Goal: Information Seeking & Learning: Learn about a topic

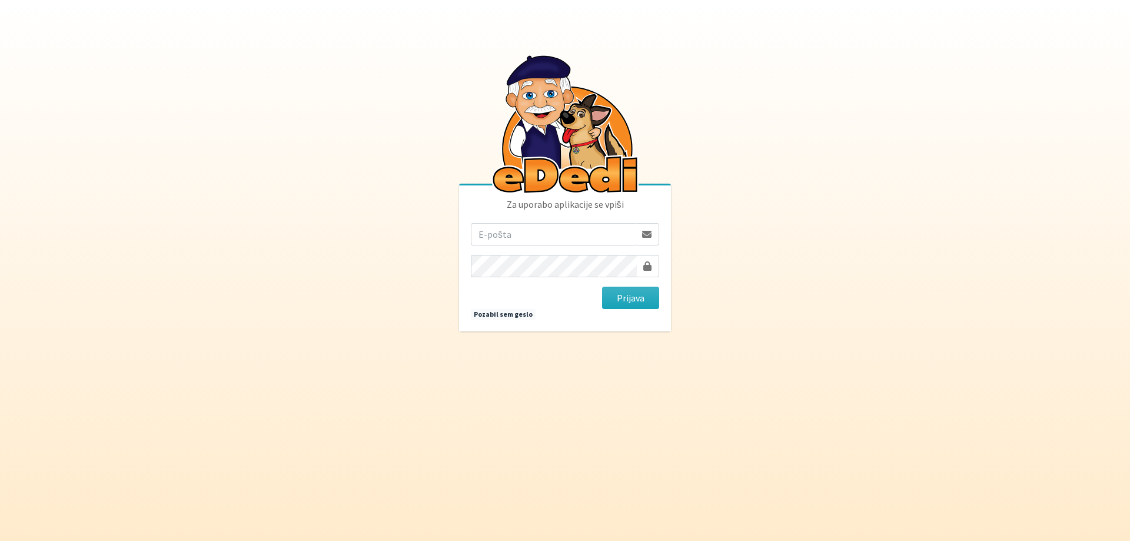
click at [548, 230] on input "email" at bounding box center [553, 234] width 165 height 22
drag, startPoint x: 563, startPoint y: 232, endPoint x: 418, endPoint y: 231, distance: 144.8
click at [418, 231] on body "Za uporabo aplikacije se vpiši idica23@gmail.com Prijava Pozabil sem geslo" at bounding box center [565, 270] width 1130 height 541
type input "[EMAIL_ADDRESS][DOMAIN_NAME]"
click at [580, 244] on input "email" at bounding box center [553, 234] width 165 height 22
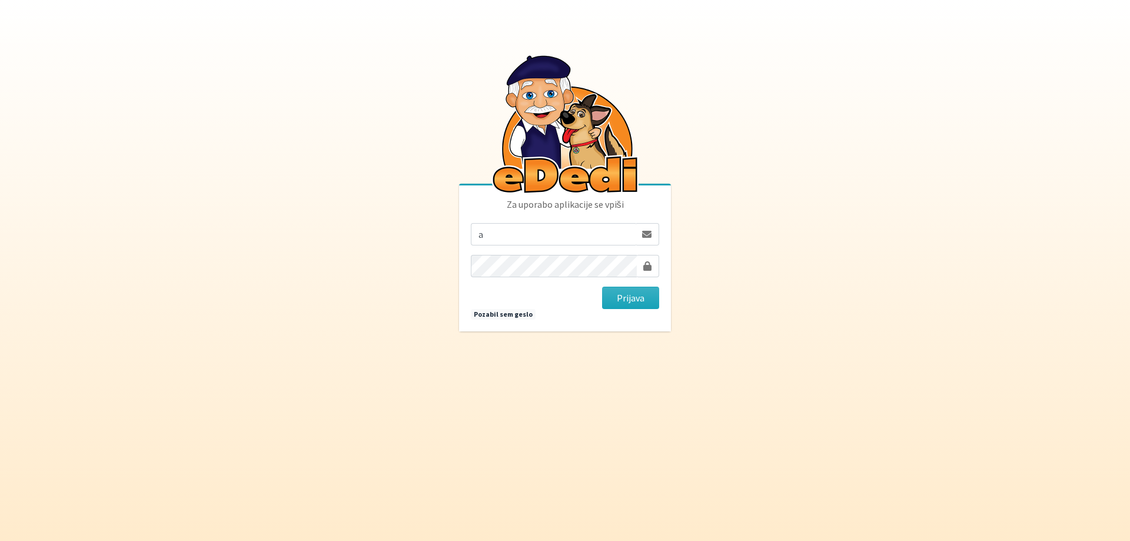
type input "[EMAIL_ADDRESS][DOMAIN_NAME]"
click at [519, 242] on input "email" at bounding box center [553, 234] width 165 height 22
type input "anze.podobnik94@gmail.com"
click at [798, 201] on body "Za uporabo aplikacije se vpiši anze.podobnik94@gmail.com Prijava Pozabil sem ge…" at bounding box center [565, 270] width 1130 height 541
click at [494, 316] on link "Pozabil sem geslo" at bounding box center [503, 314] width 65 height 11
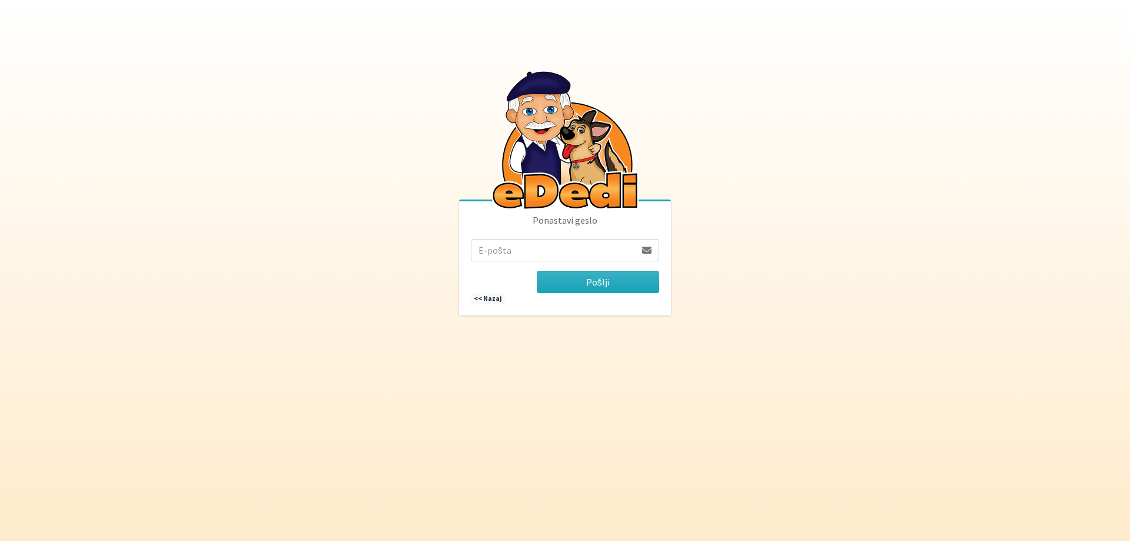
click at [505, 253] on input "email" at bounding box center [553, 250] width 165 height 22
type input "[EMAIL_ADDRESS][DOMAIN_NAME]"
click at [595, 284] on button "Pošlji" at bounding box center [598, 282] width 122 height 22
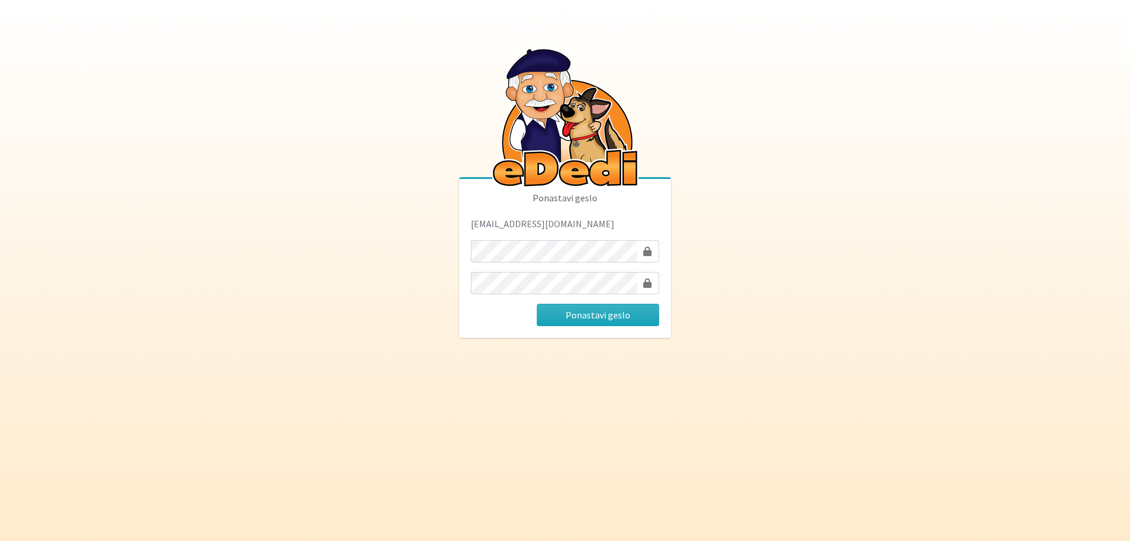
click at [433, 440] on body "Ponastavi geslo [EMAIL_ADDRESS][DOMAIN_NAME] Ponastavi geslo" at bounding box center [565, 270] width 1130 height 541
click at [619, 322] on button "Ponastavi geslo" at bounding box center [598, 315] width 122 height 22
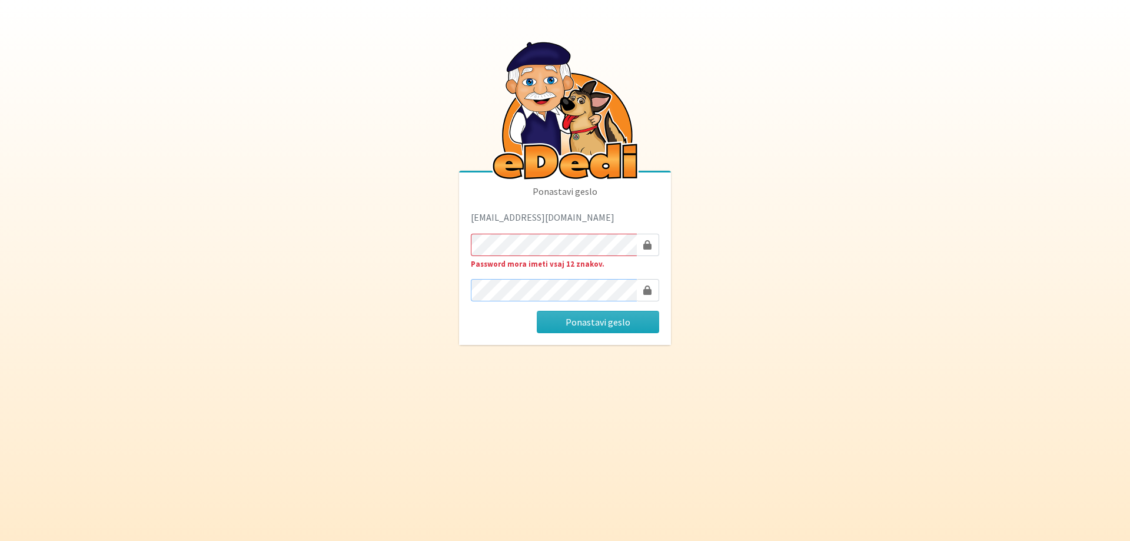
click at [424, 294] on body "Ponastavi geslo anze.podobnik94@gmail.com Password mora imeti vsaj 12 znakov. P…" at bounding box center [565, 270] width 1130 height 541
drag, startPoint x: 812, startPoint y: 269, endPoint x: 685, endPoint y: 301, distance: 130.6
click at [809, 271] on body "Ponastavi geslo anze.podobnik94@gmail.com Password mora imeti vsaj 12 znakov. P…" at bounding box center [565, 270] width 1130 height 541
click at [620, 320] on button "Ponastavi geslo" at bounding box center [598, 322] width 122 height 22
click at [566, 386] on body "Ponastavi geslo anze.podobnik94@gmail.com Password potrditev se ne ujema. Ponas…" at bounding box center [565, 270] width 1130 height 541
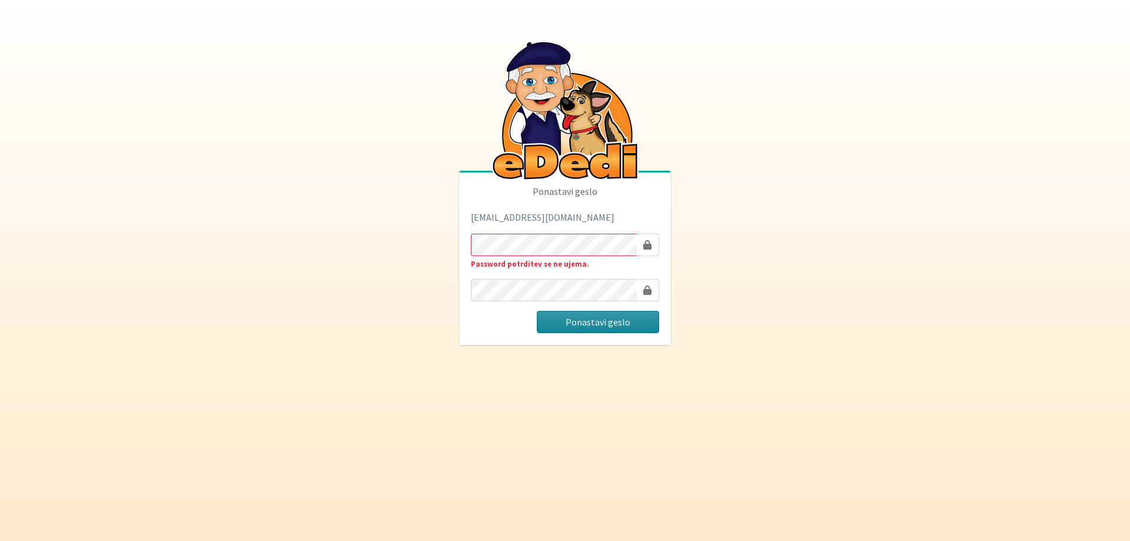
click at [586, 318] on button "Ponastavi geslo" at bounding box center [598, 322] width 122 height 22
drag, startPoint x: 925, startPoint y: 233, endPoint x: 912, endPoint y: 234, distance: 12.4
click at [923, 233] on body "Ponastavi geslo [EMAIL_ADDRESS][DOMAIN_NAME] Password potrditev se ne ujema. Po…" at bounding box center [565, 270] width 1130 height 541
click at [628, 316] on button "Ponastavi geslo" at bounding box center [598, 322] width 122 height 22
click at [613, 321] on button "Ponastavi geslo" at bounding box center [598, 322] width 122 height 22
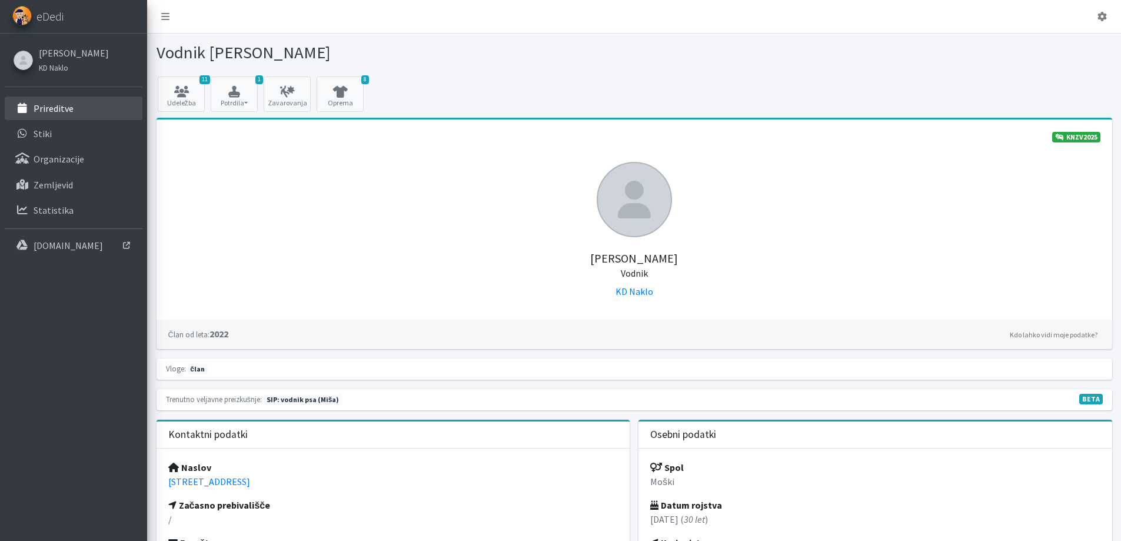
click at [58, 105] on p "Prireditve" at bounding box center [54, 108] width 40 height 12
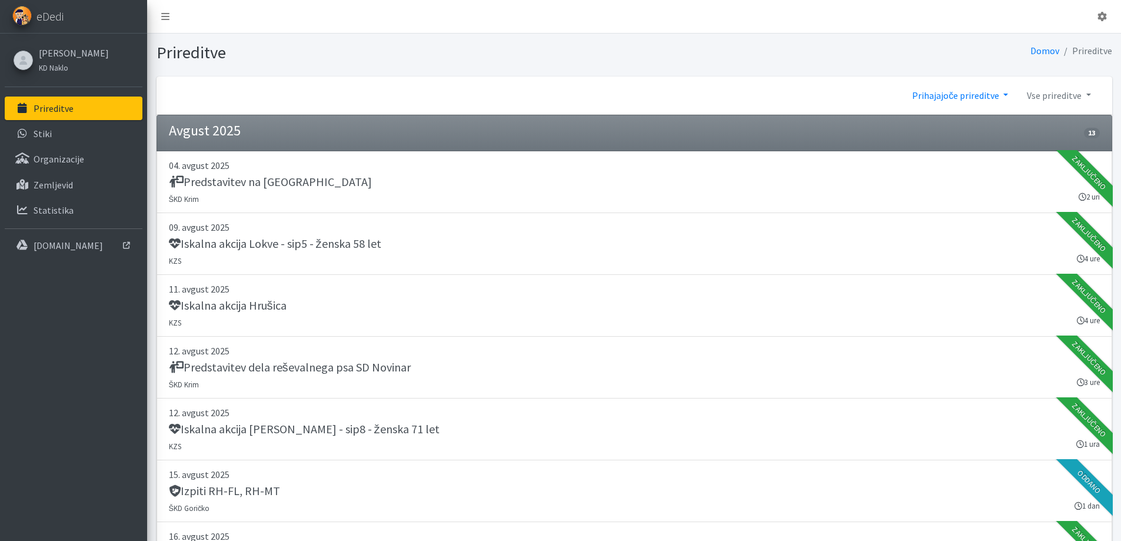
click at [995, 95] on link "Prihajajoče prireditve" at bounding box center [960, 96] width 115 height 24
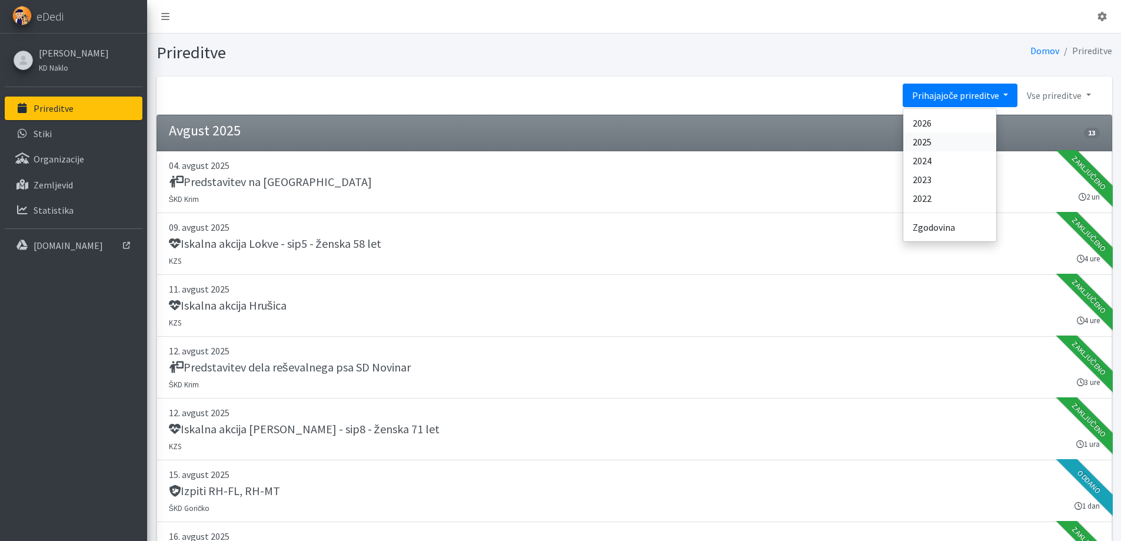
click at [959, 144] on link "2025" at bounding box center [950, 141] width 93 height 19
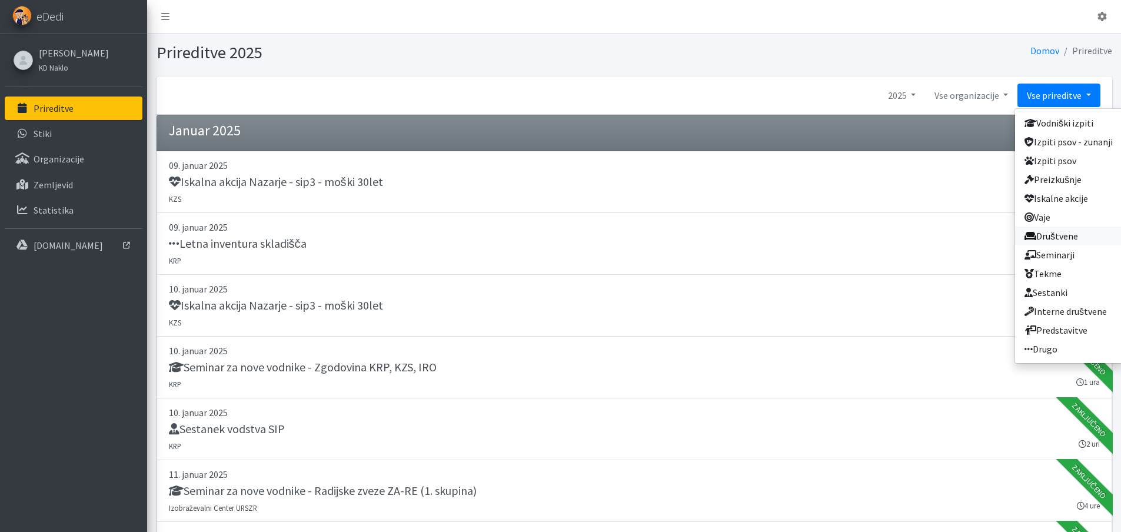
click at [1081, 233] on link "Društvene" at bounding box center [1068, 236] width 107 height 19
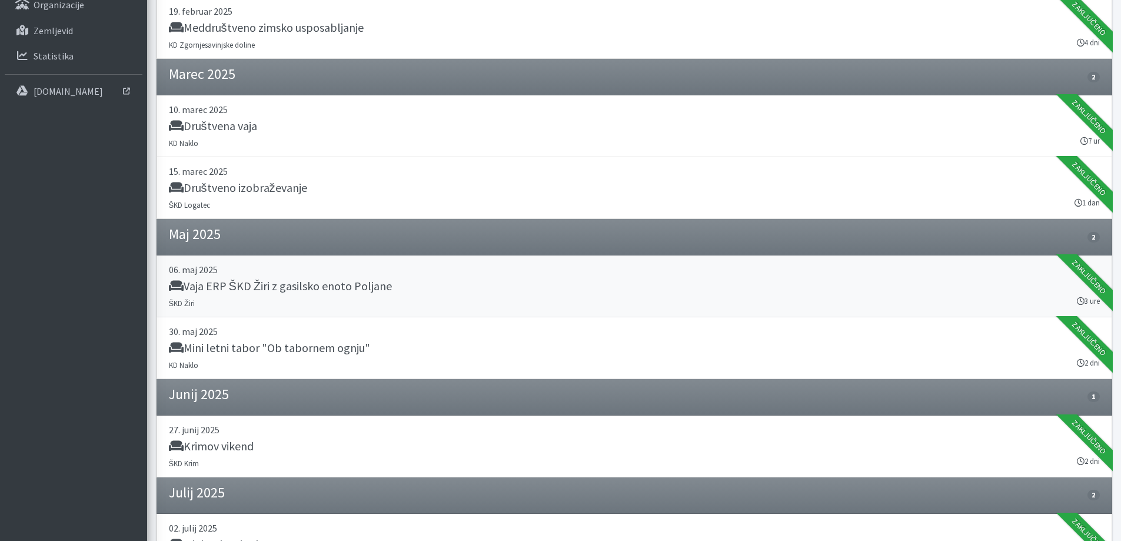
scroll to position [177, 0]
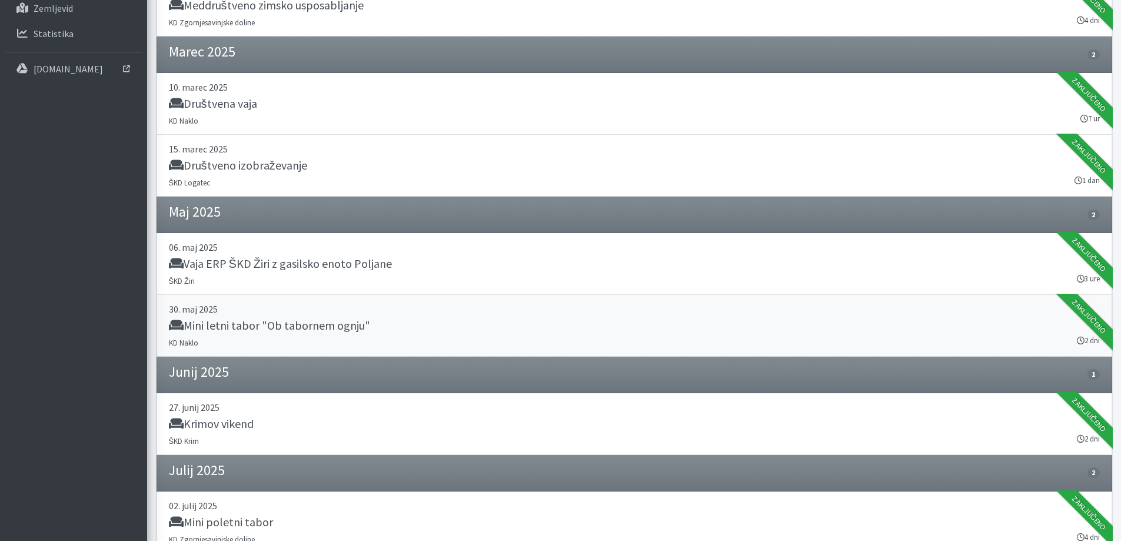
click at [582, 323] on div "Mini letni tabor "Ob tabornem ognju"" at bounding box center [634, 326] width 931 height 16
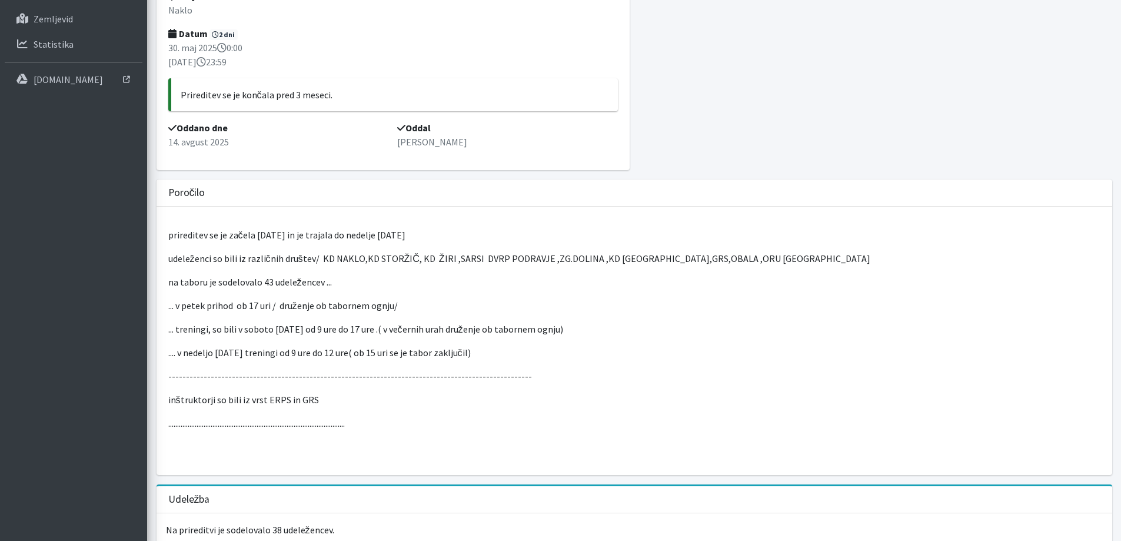
scroll to position [177, 0]
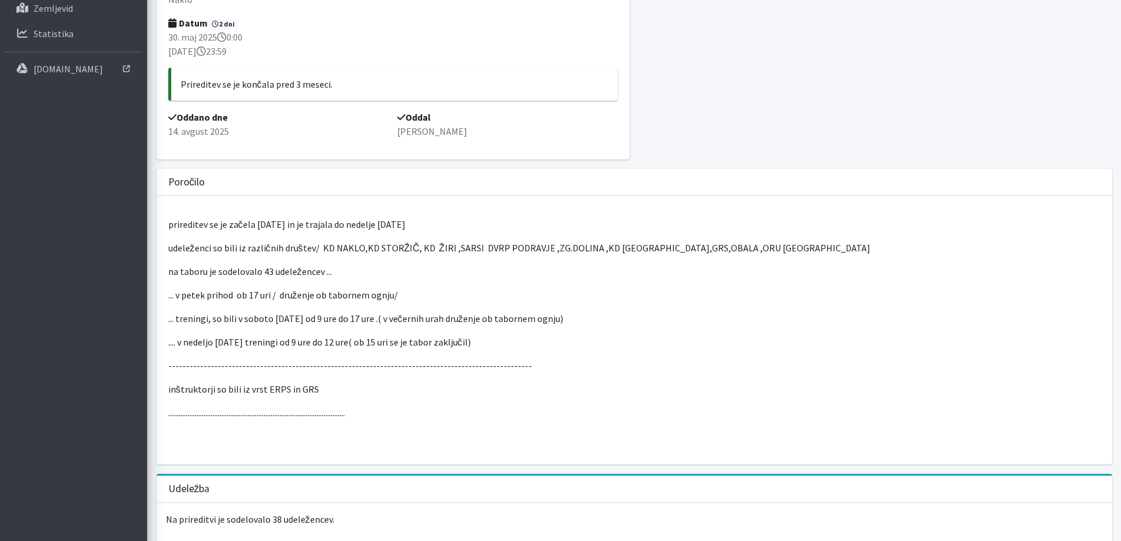
drag, startPoint x: 237, startPoint y: 77, endPoint x: 258, endPoint y: 119, distance: 47.7
drag, startPoint x: 255, startPoint y: 224, endPoint x: 421, endPoint y: 225, distance: 166.0
click at [421, 225] on p "prireditev se je začela [DATE] in je trajala do nedelje [DATE]" at bounding box center [634, 224] width 932 height 14
copy p "[DATE] in je trajala do nedelje [DATE]"
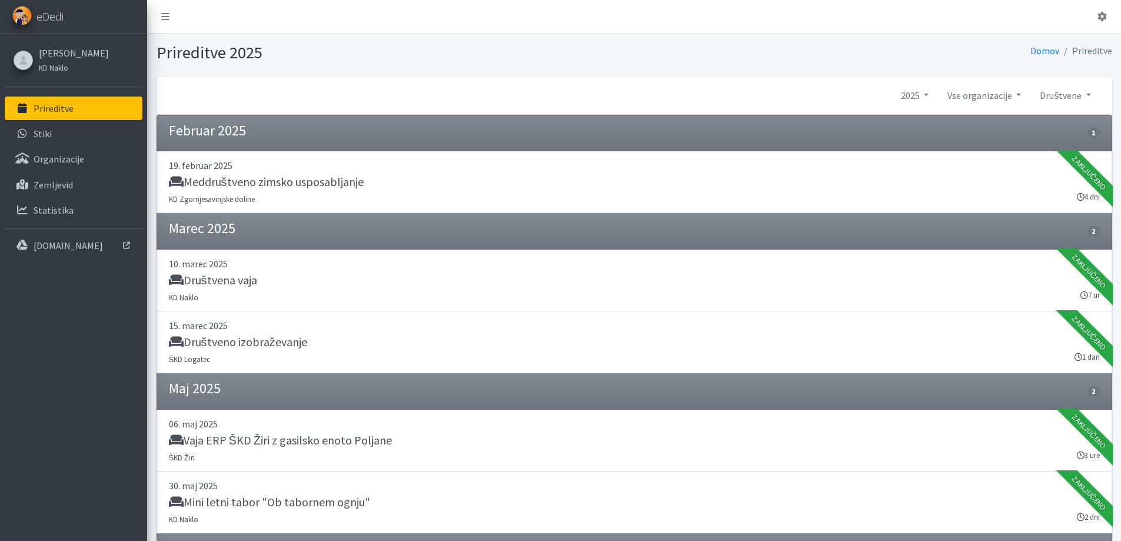
scroll to position [177, 0]
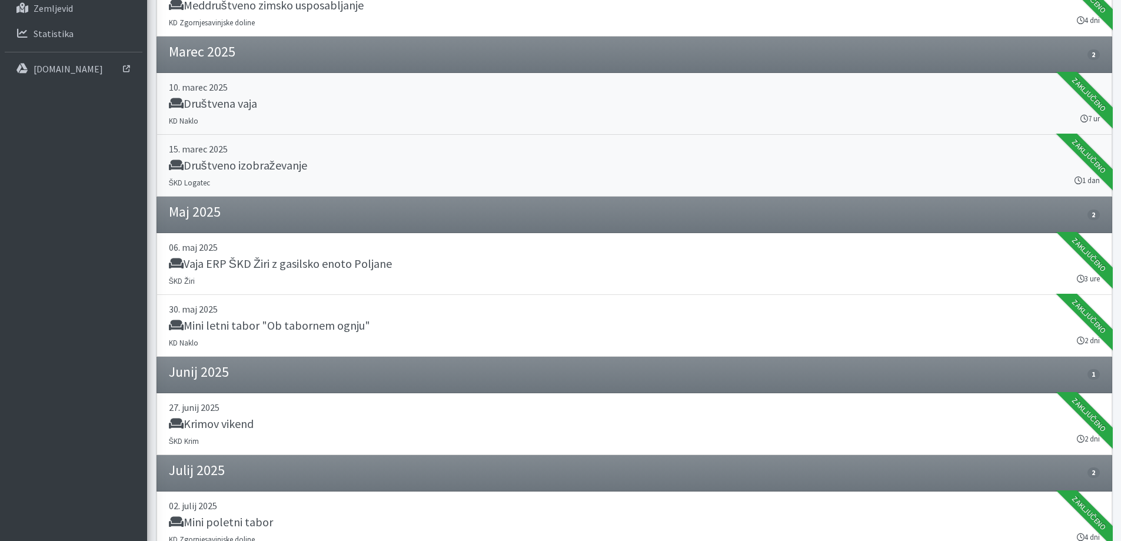
drag, startPoint x: 0, startPoint y: 0, endPoint x: 271, endPoint y: 143, distance: 306.2
